Goal: Use online tool/utility

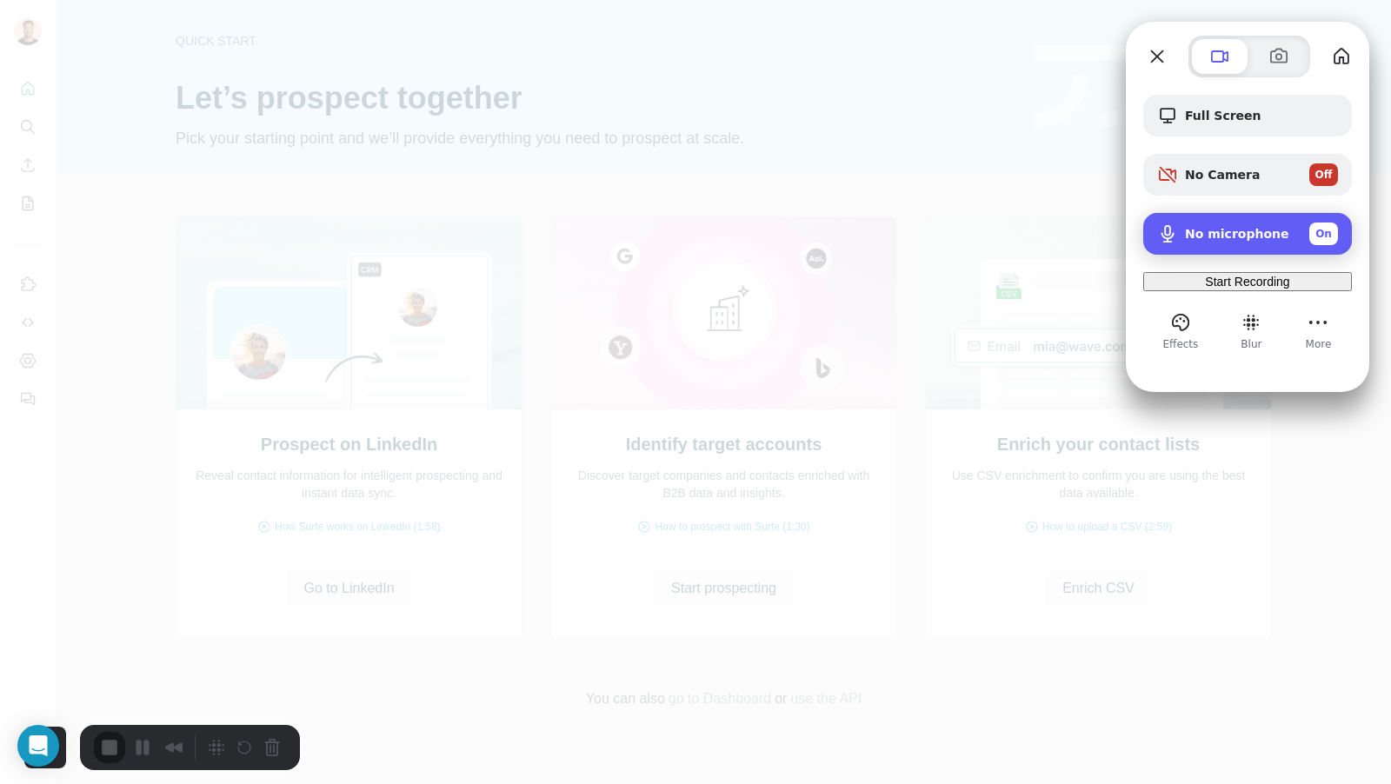
click at [1234, 233] on span "No microphone" at bounding box center [1237, 234] width 104 height 14
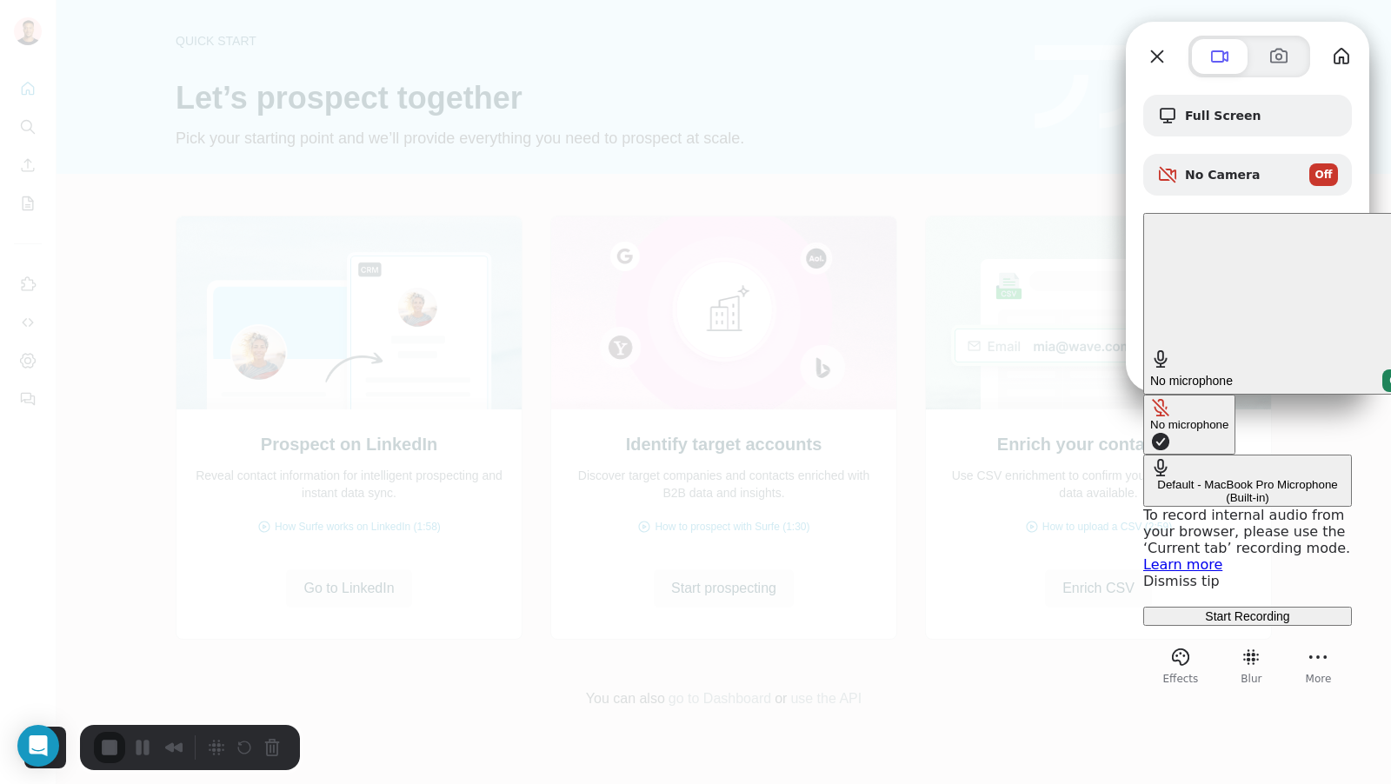
click at [1143, 455] on \(Built-in\) "Default - MacBook Pro Microphone (Built-in)" at bounding box center [1247, 481] width 209 height 52
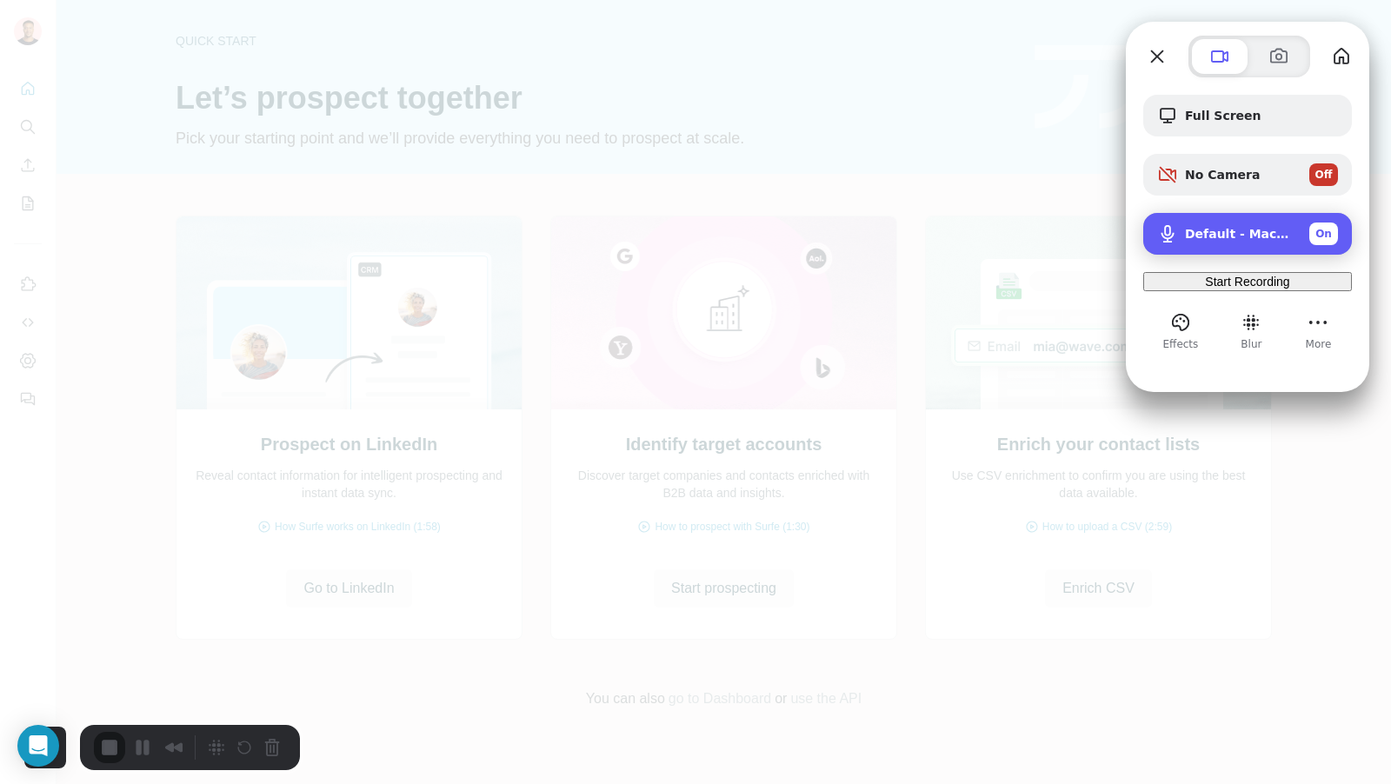
click at [1220, 233] on span "Default - MacBook Pro Microphone (Built-in)" at bounding box center [1240, 234] width 110 height 14
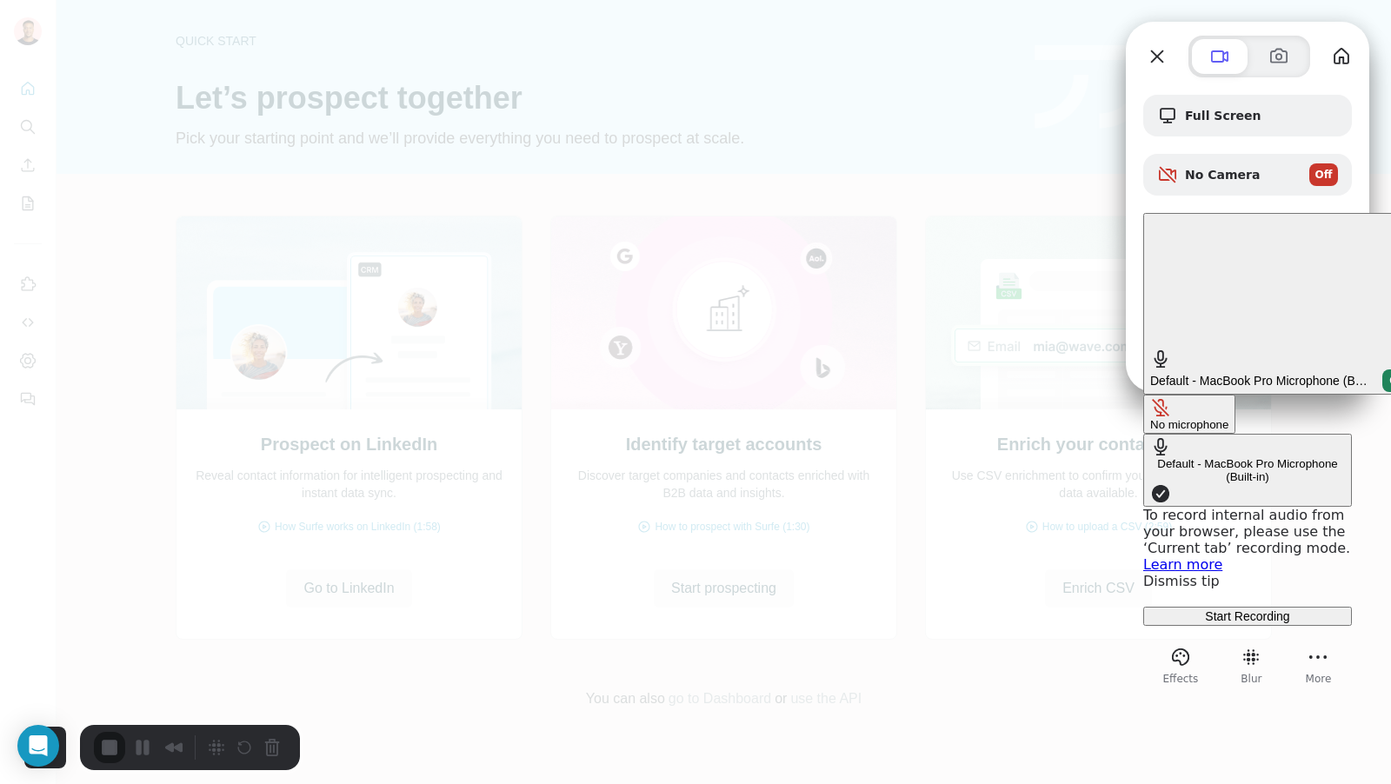
click at [1143, 395] on button "No microphone" at bounding box center [1189, 414] width 92 height 39
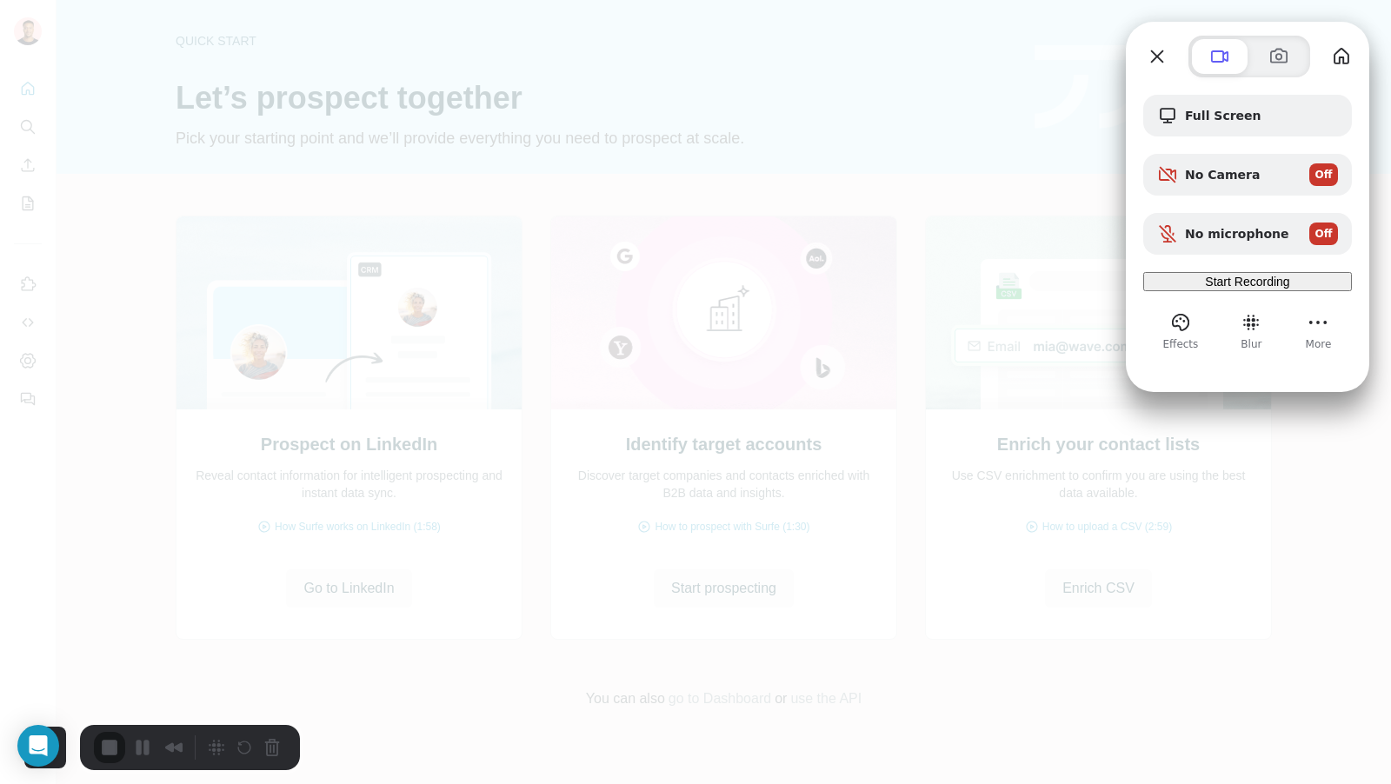
click at [1251, 288] on span "Start Recording" at bounding box center [1247, 282] width 84 height 14
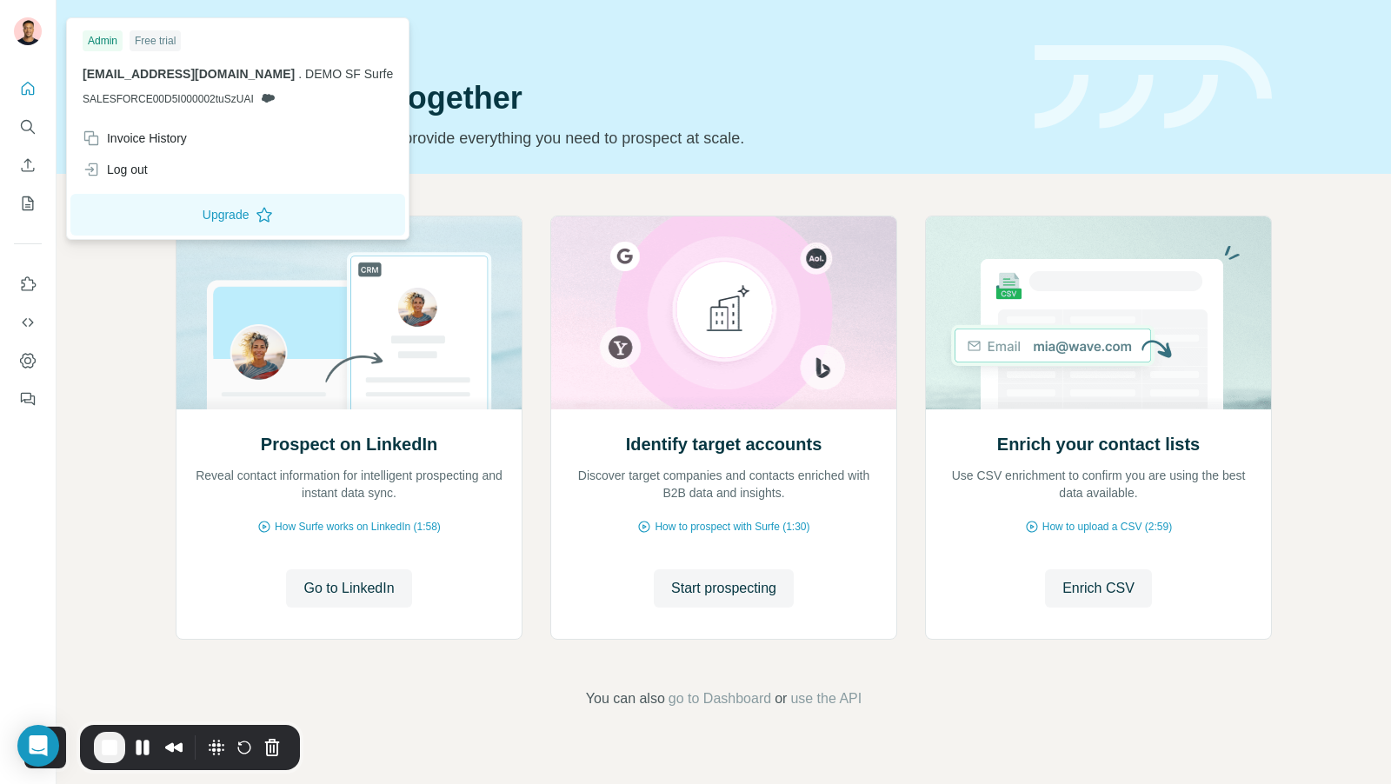
click at [305, 71] on span "DEMO SF Surfe" at bounding box center [349, 74] width 88 height 14
click at [305, 73] on span "DEMO SF Surfe" at bounding box center [349, 74] width 88 height 14
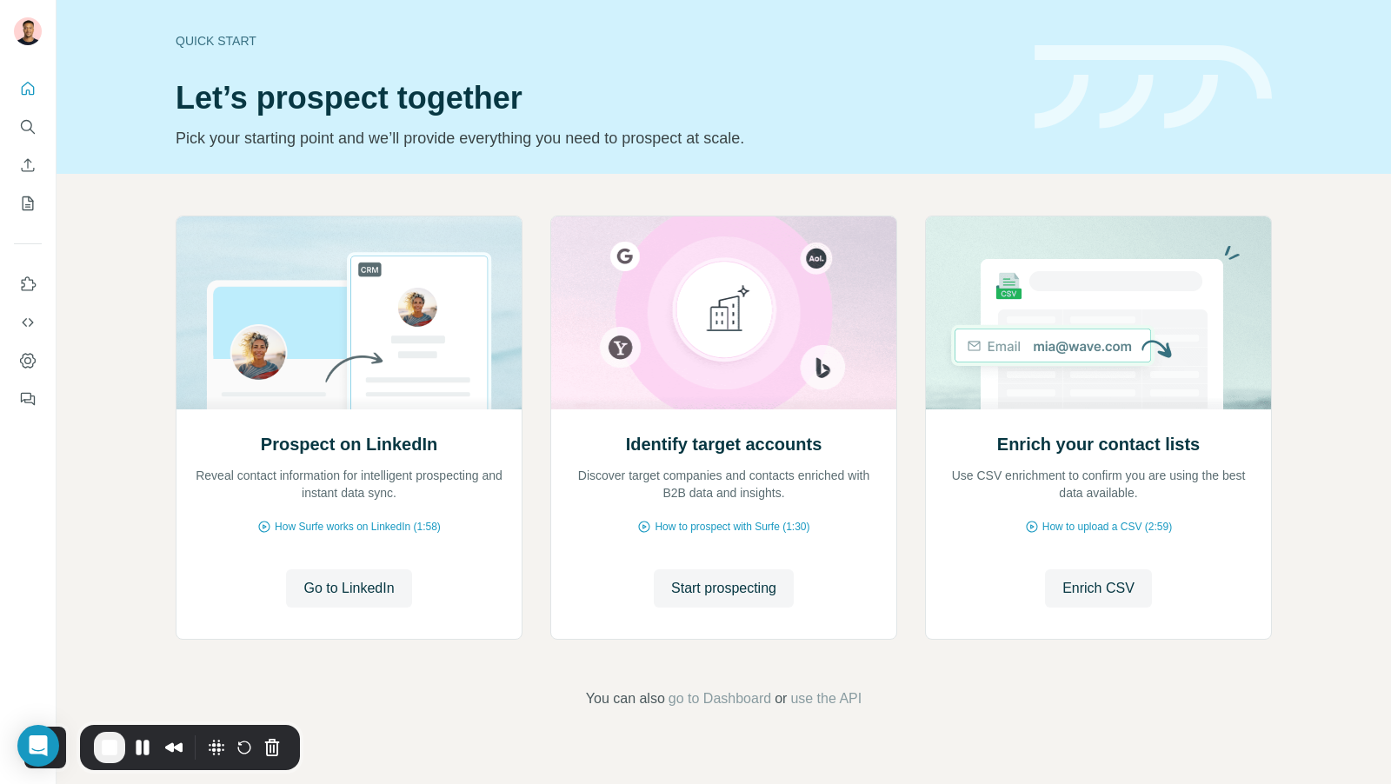
click at [382, 165] on div "Quick start Let’s prospect together Pick your starting point and we’ll provide …" at bounding box center [724, 87] width 1334 height 174
click at [25, 369] on icon "Dashboard" at bounding box center [27, 360] width 17 height 17
click at [35, 360] on icon "Dashboard" at bounding box center [28, 360] width 16 height 15
